Goal: Transaction & Acquisition: Purchase product/service

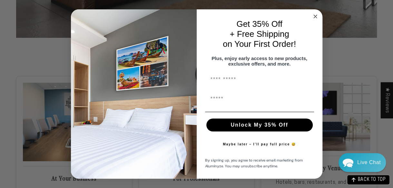
scroll to position [902, 0]
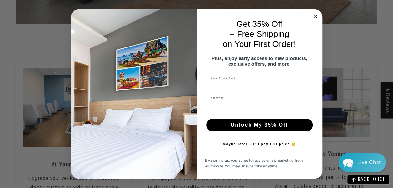
click at [240, 79] on input "First Name" at bounding box center [259, 79] width 109 height 13
type input "****"
type input "**********"
click at [258, 126] on button "Unlock My 35% Off" at bounding box center [259, 124] width 106 height 13
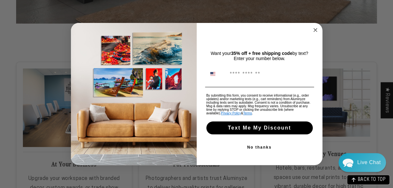
click at [259, 146] on button "No thanks" at bounding box center [259, 146] width 109 height 13
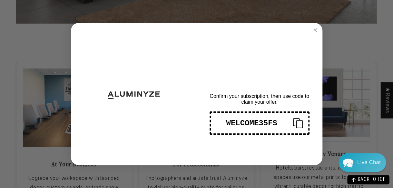
click at [228, 123] on div "WELCOME35FS" at bounding box center [252, 123] width 72 height 9
click at [230, 123] on div "WELCOME35FS" at bounding box center [252, 123] width 72 height 9
click at [316, 29] on circle "Close dialog" at bounding box center [314, 29] width 7 height 7
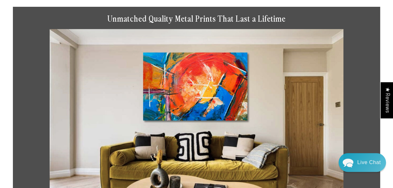
scroll to position [0, 0]
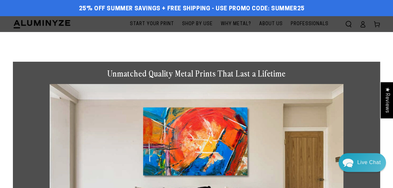
click at [157, 27] on span "Start Your Print" at bounding box center [152, 24] width 44 height 8
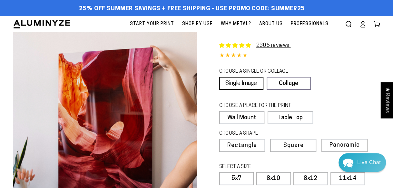
select select "**********"
click at [239, 82] on link "Single Image" at bounding box center [241, 83] width 44 height 13
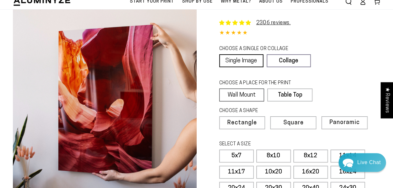
scroll to position [64, 0]
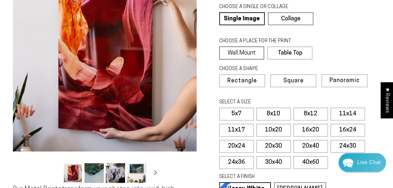
click at [239, 55] on label "Wall Mount" at bounding box center [241, 52] width 45 height 13
click at [310, 111] on label "8x12" at bounding box center [310, 113] width 34 height 13
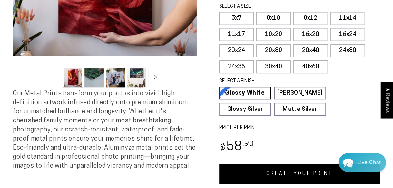
scroll to position [161, 0]
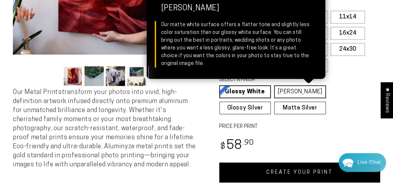
click at [294, 91] on link "Matte White Matte White Our matte white surface offers a flatter tone and sligh…" at bounding box center [300, 91] width 52 height 13
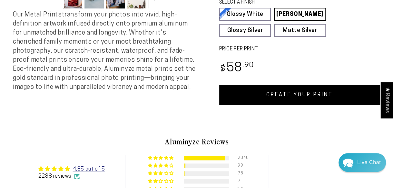
scroll to position [258, 0]
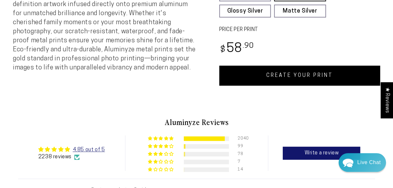
click at [307, 74] on link "CREATE YOUR PRINT" at bounding box center [299, 75] width 161 height 20
